Goal: Task Accomplishment & Management: Complete application form

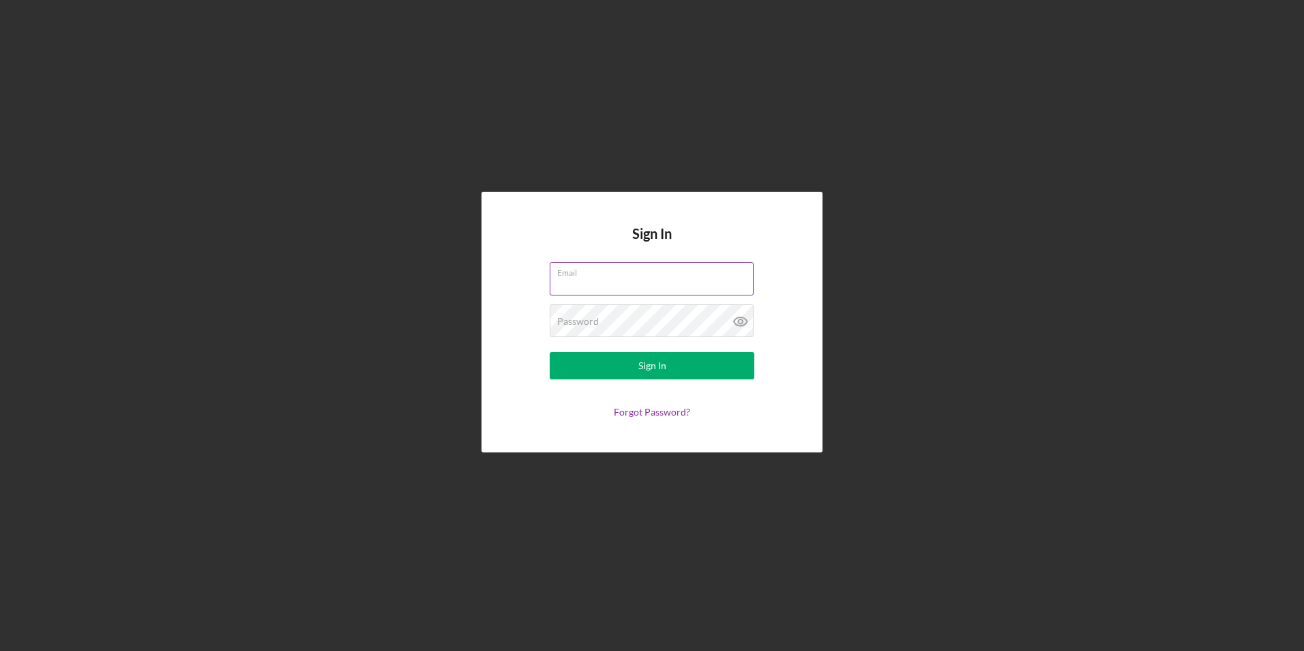
click at [618, 289] on input "Email" at bounding box center [652, 278] width 204 height 33
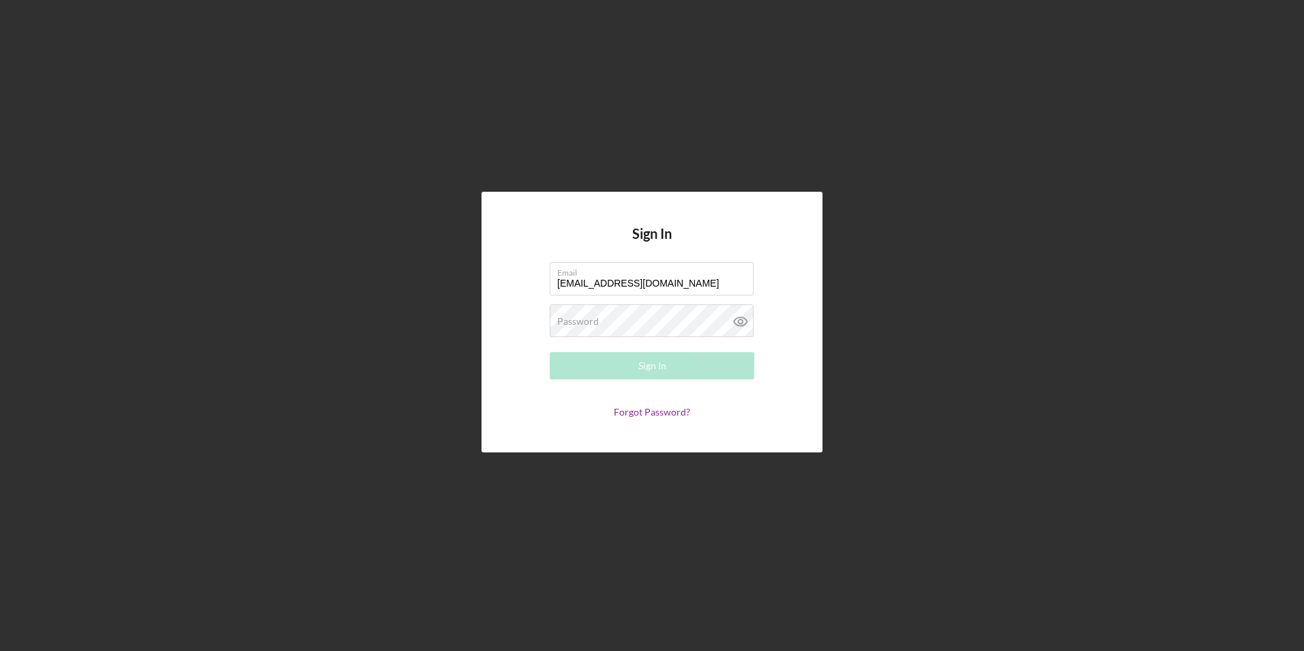
type input "[EMAIL_ADDRESS][DOMAIN_NAME]"
click at [640, 366] on div "Sign In" at bounding box center [652, 365] width 28 height 27
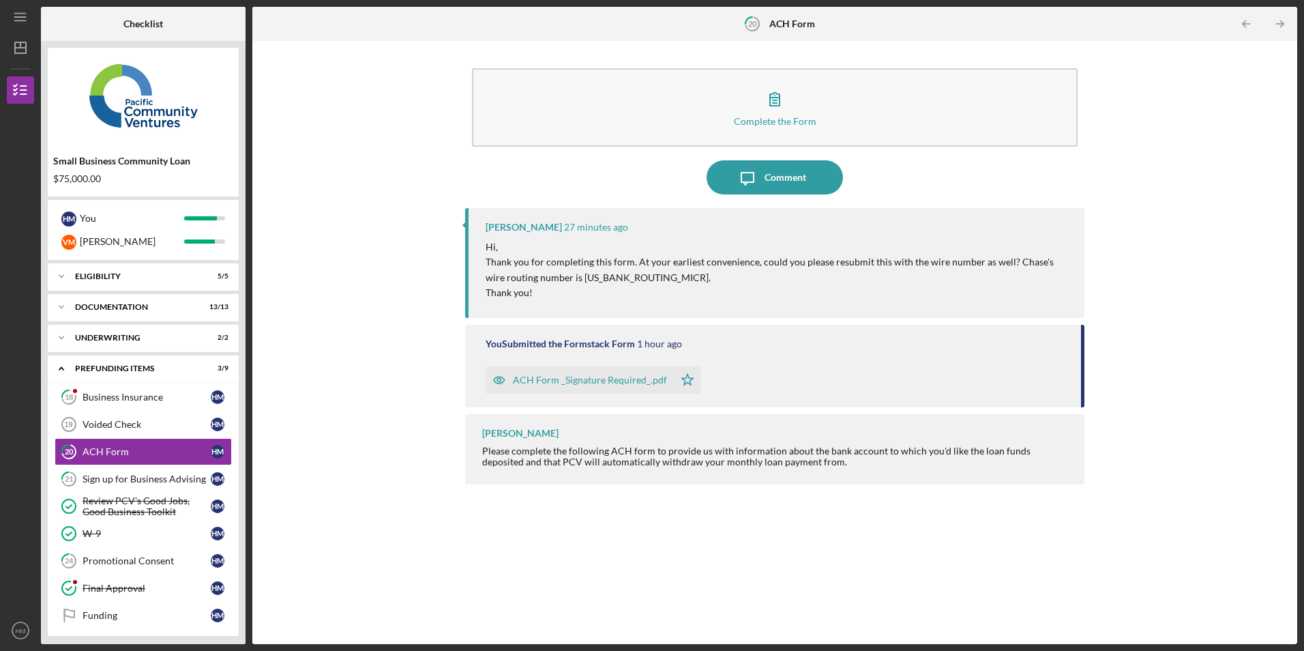
click at [625, 378] on div "ACH Form _Signature Required_.pdf" at bounding box center [590, 379] width 154 height 11
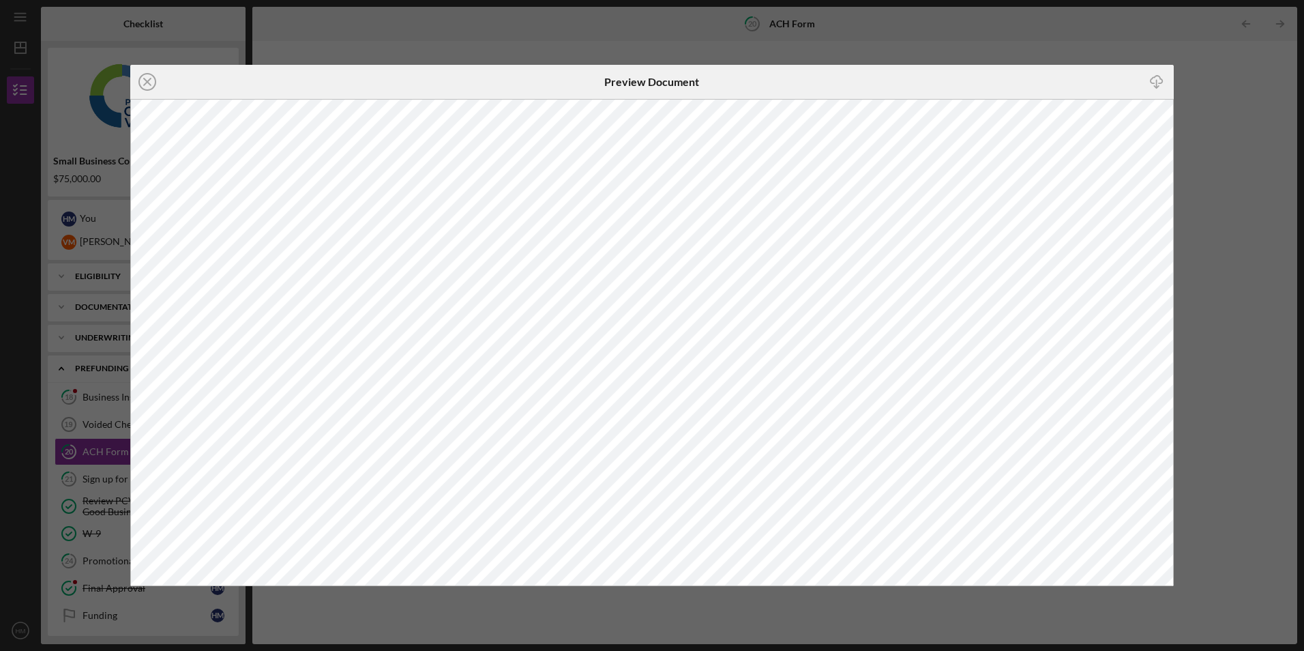
click at [1236, 115] on div "Icon/Close Preview Document Icon/Download" at bounding box center [652, 325] width 1304 height 651
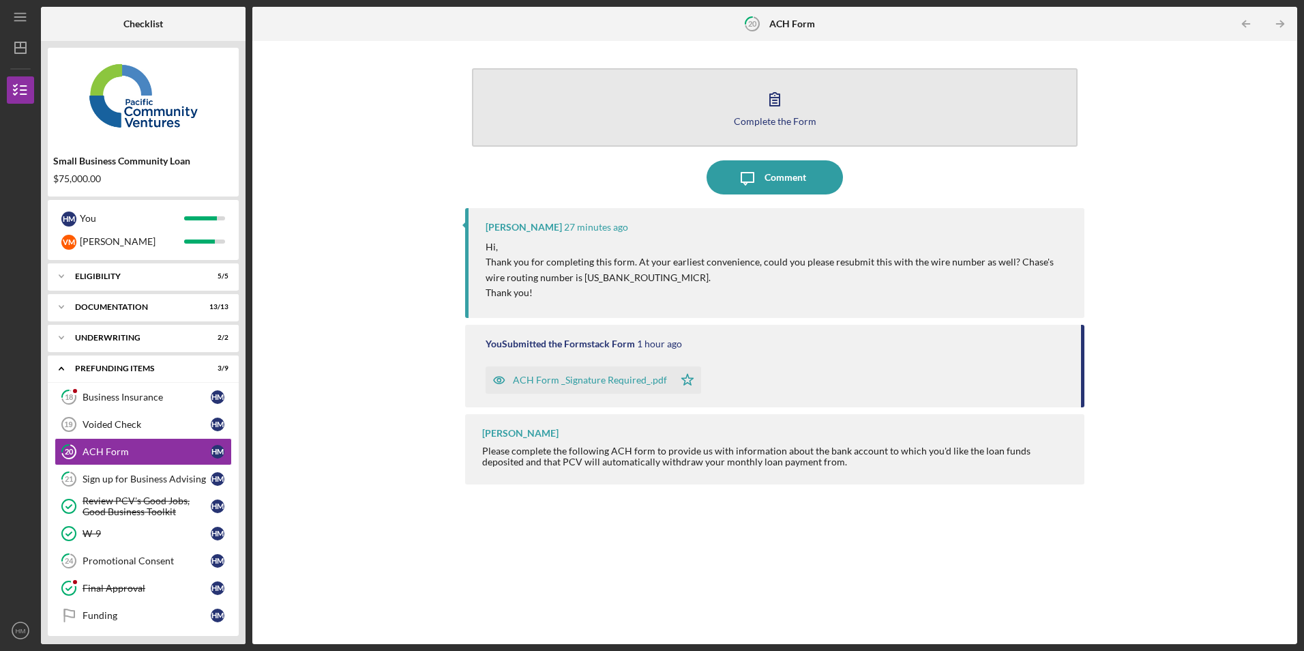
click at [778, 117] on div "Complete the Form" at bounding box center [775, 121] width 83 height 10
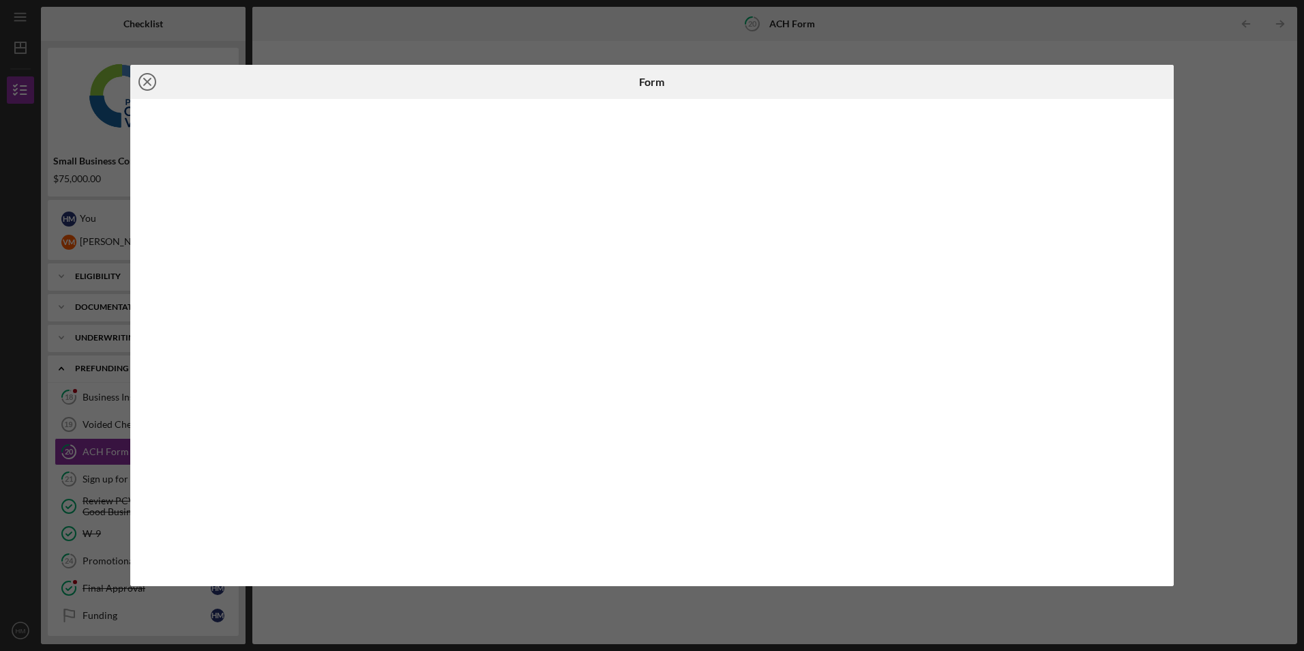
click at [145, 80] on icon "Icon/Close" at bounding box center [147, 82] width 34 height 34
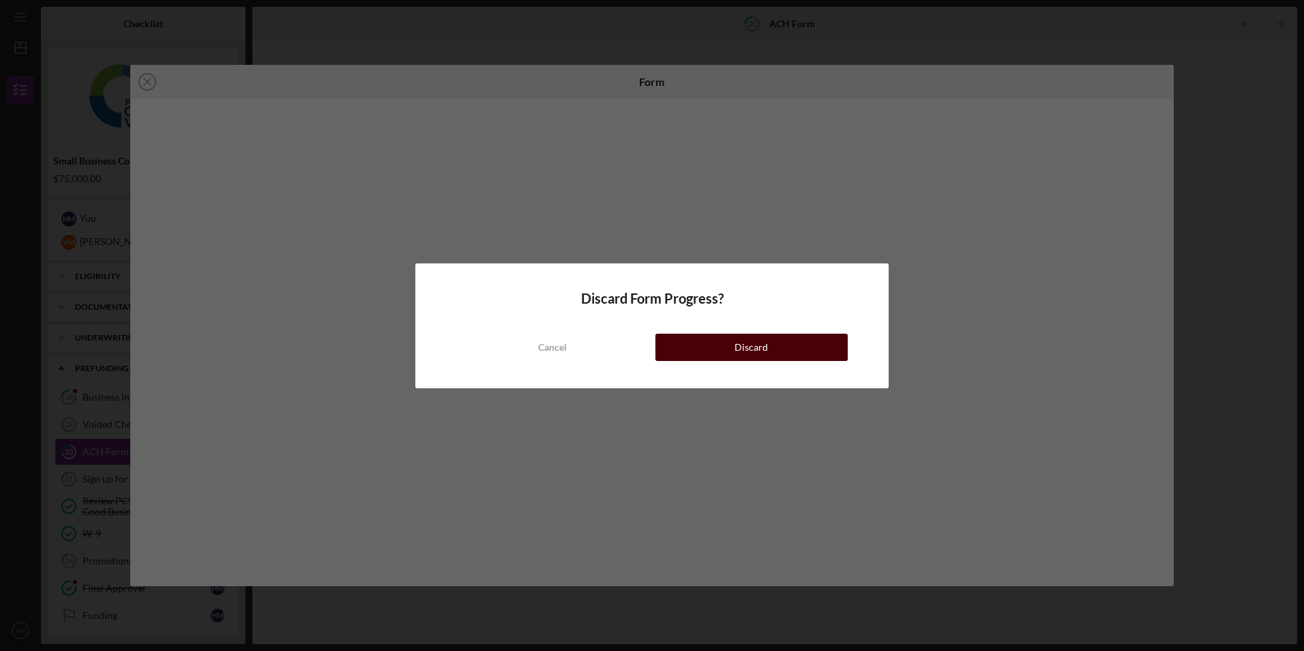
click at [743, 344] on div "Discard" at bounding box center [751, 347] width 33 height 27
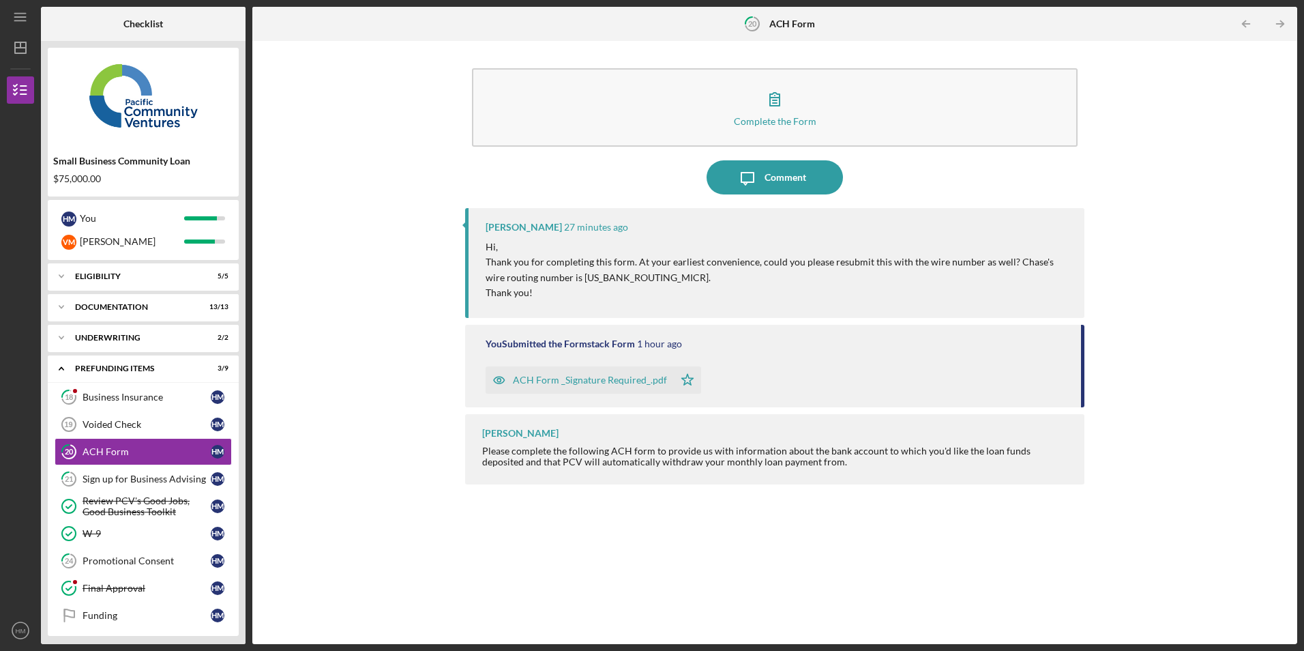
click at [611, 278] on p "Thank you for completing this form. At your earliest convenience, could you ple…" at bounding box center [778, 269] width 585 height 31
click at [608, 280] on p "Thank you for completing this form. At your earliest convenience, could you ple…" at bounding box center [778, 269] width 585 height 31
click at [608, 278] on p "Thank you for completing this form. At your earliest convenience, could you ple…" at bounding box center [778, 269] width 585 height 31
copy p "021000021"
click at [616, 381] on div "ACH Form _Signature Required_.pdf" at bounding box center [590, 379] width 154 height 11
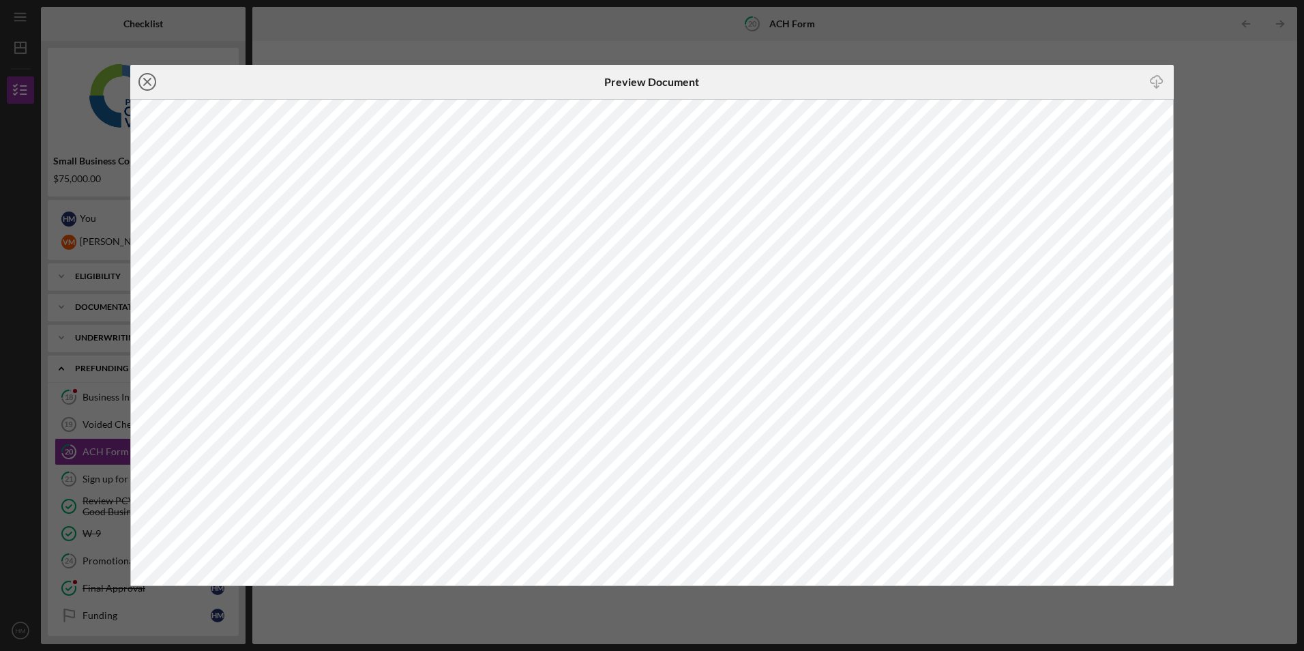
click at [145, 80] on line at bounding box center [147, 81] width 7 height 7
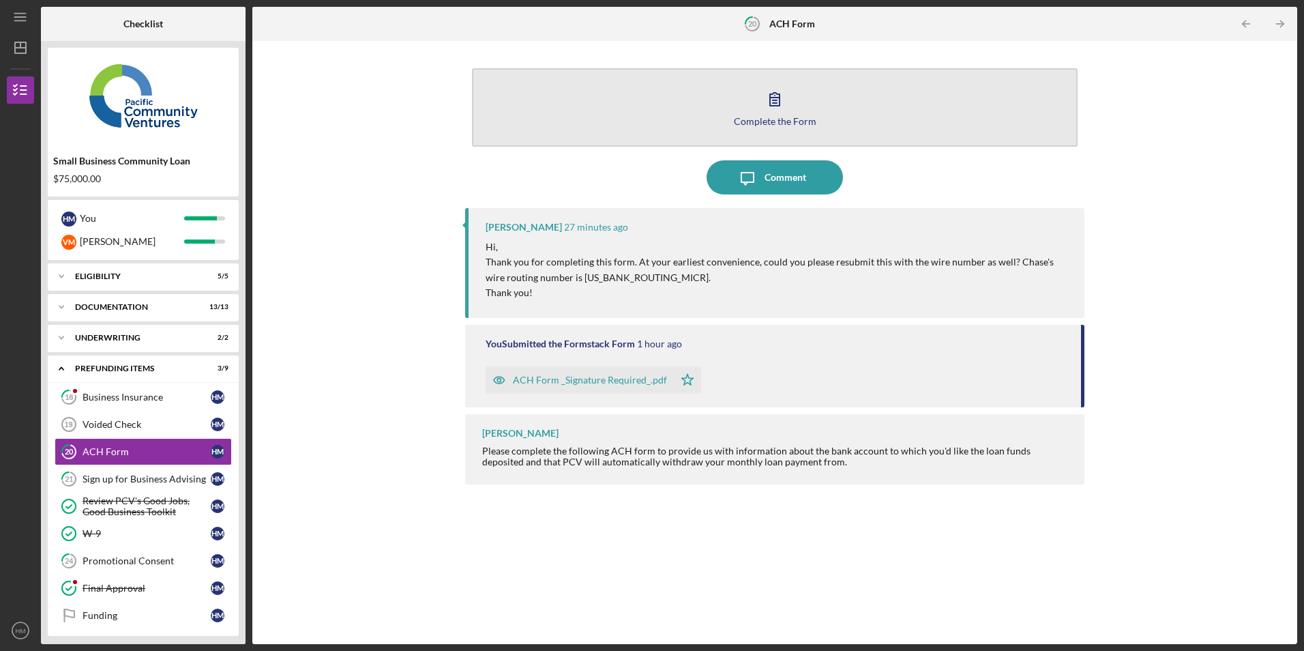
click at [759, 118] on div "Complete the Form" at bounding box center [775, 121] width 83 height 10
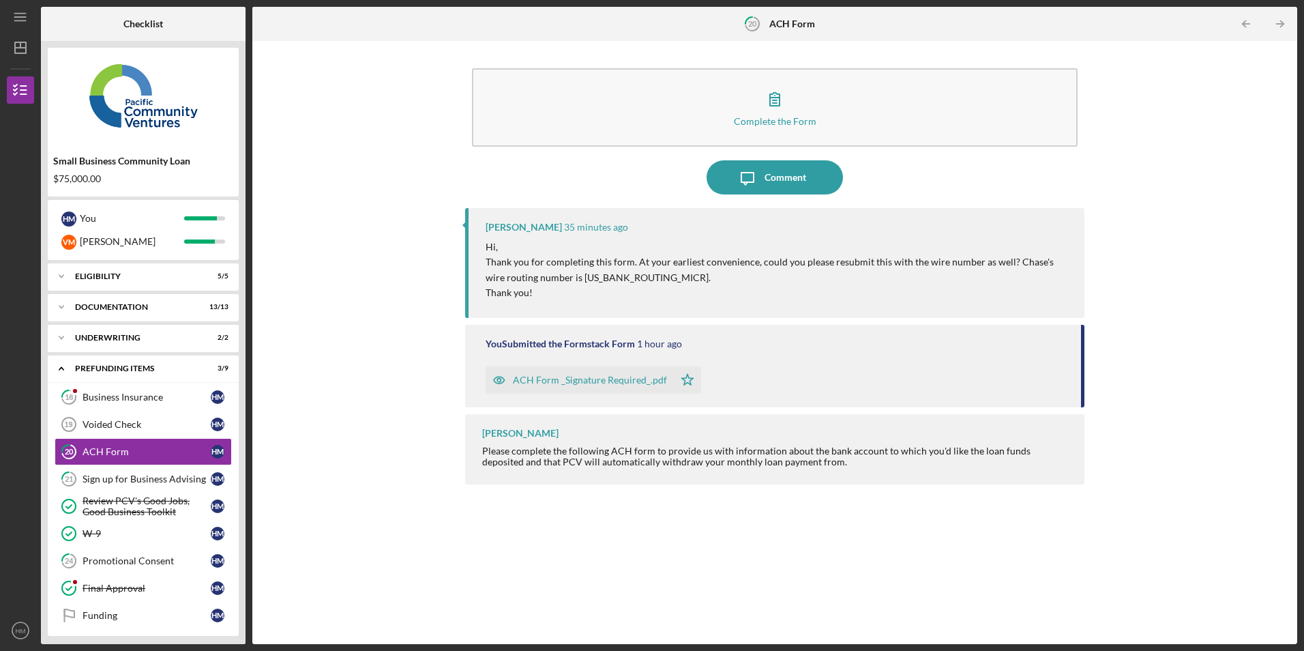
click at [606, 383] on div "ACH Form _Signature Required_.pdf" at bounding box center [590, 379] width 154 height 11
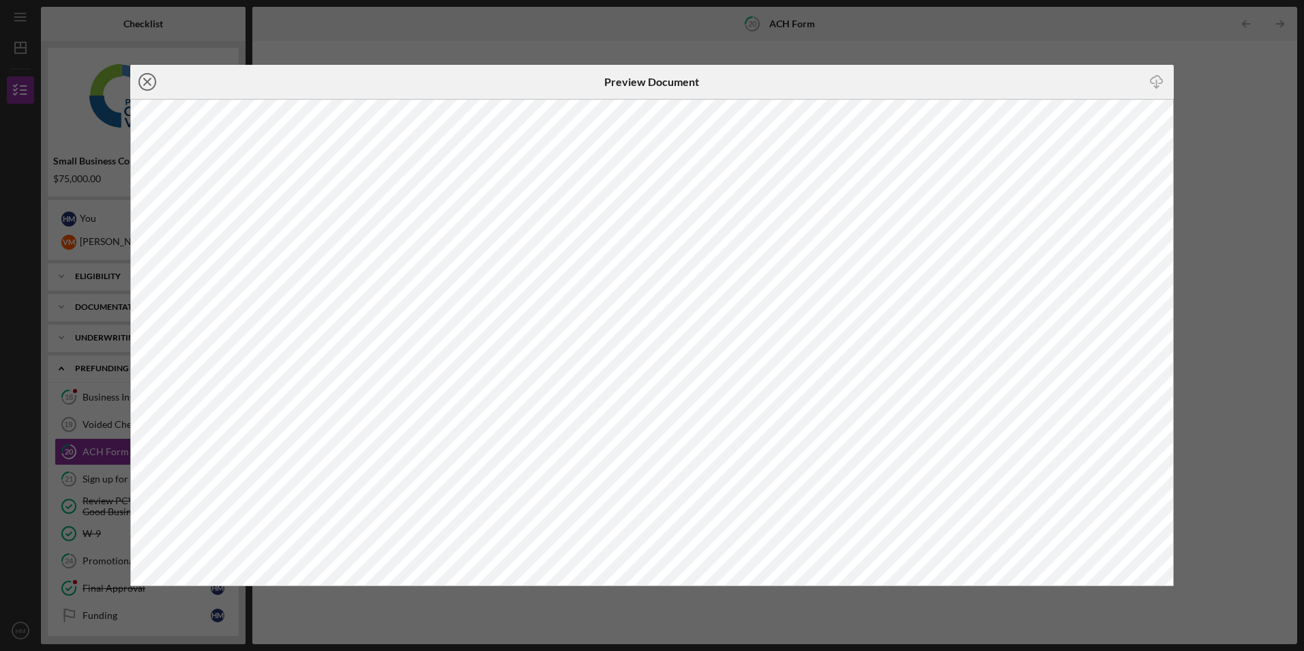
click at [143, 79] on icon "Icon/Close" at bounding box center [147, 82] width 34 height 34
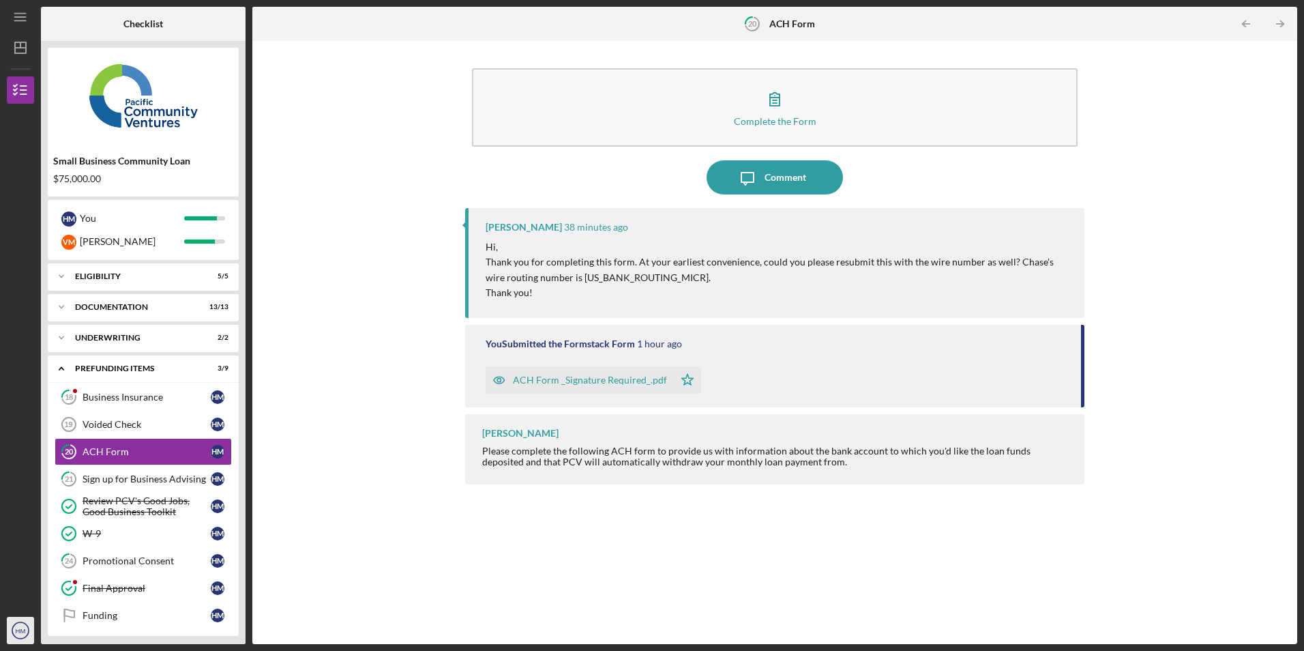
click at [28, 630] on icon "HM" at bounding box center [20, 630] width 27 height 34
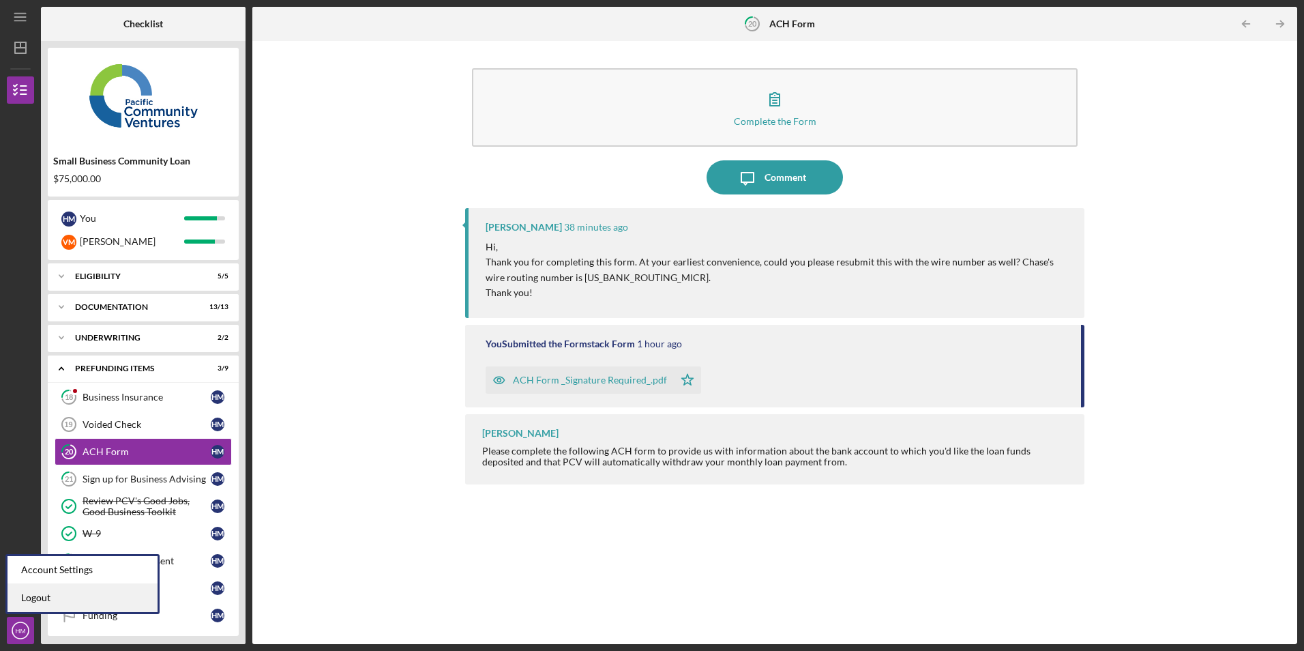
click at [40, 593] on link "Logout" at bounding box center [83, 598] width 150 height 28
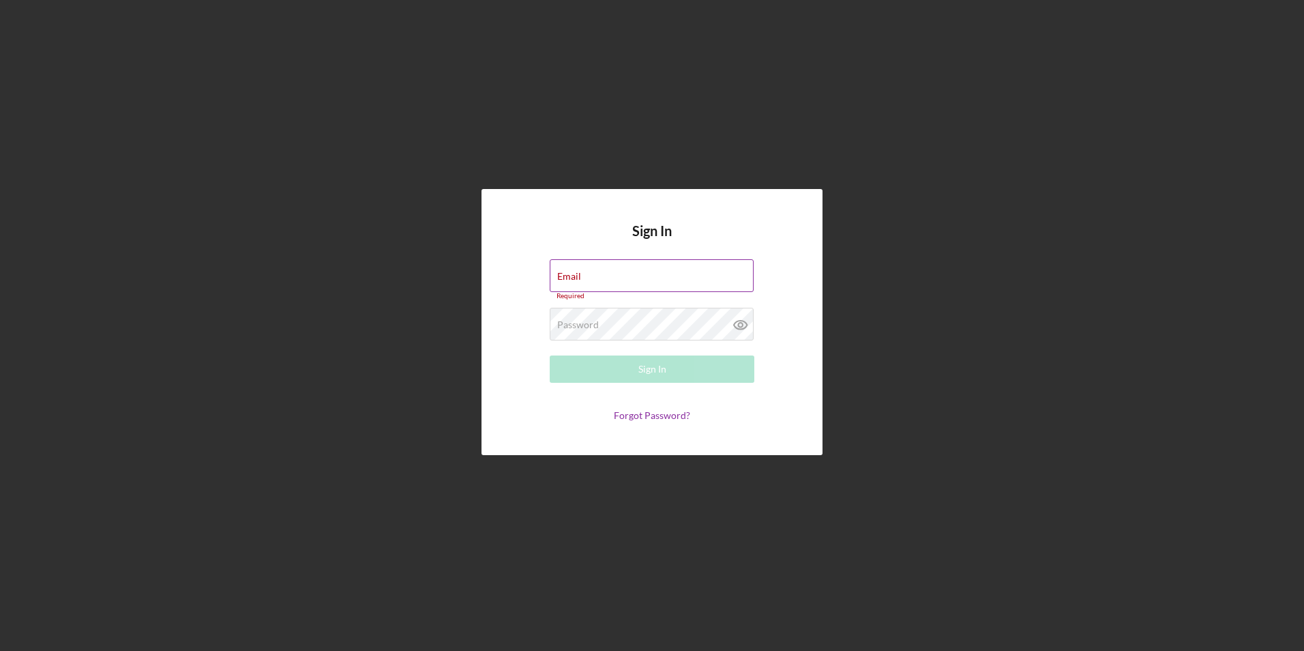
click at [588, 278] on input "Email" at bounding box center [652, 275] width 204 height 33
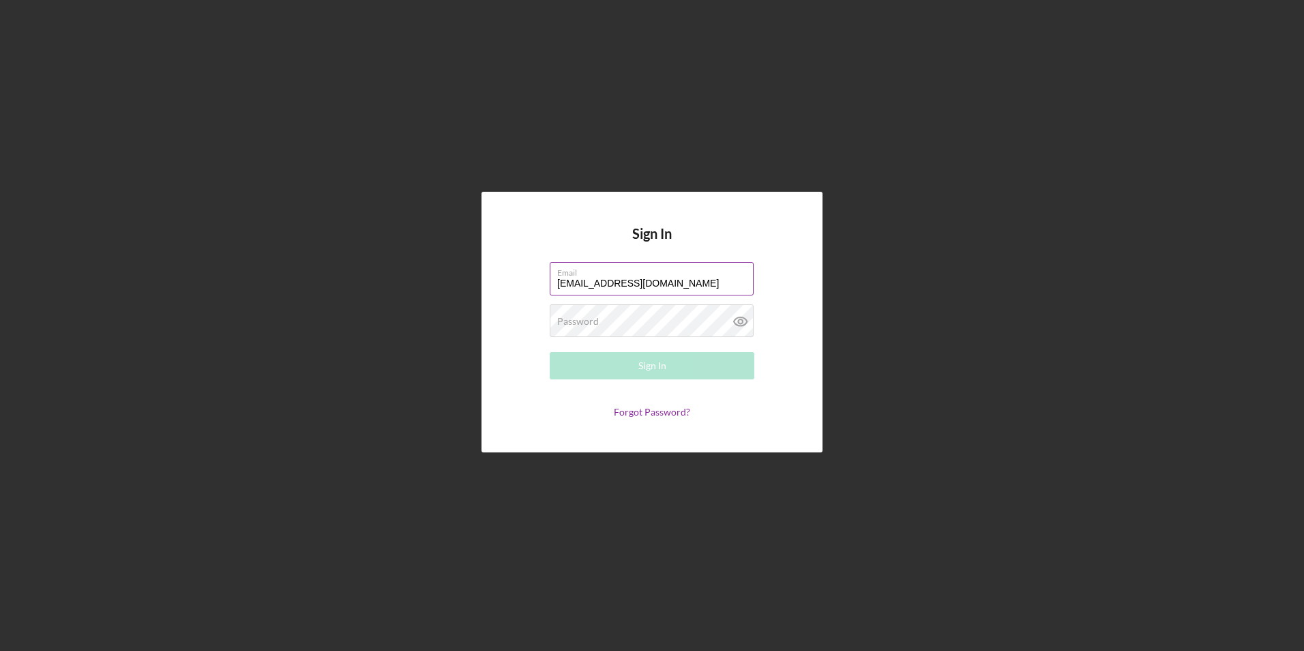
click at [628, 283] on input "[EMAIL_ADDRESS][DOMAIN_NAME]" at bounding box center [652, 278] width 204 height 33
type input "[EMAIL_ADDRESS][DOMAIN_NAME]"
click at [550, 352] on button "Sign In" at bounding box center [652, 365] width 205 height 27
